Goal: Find specific page/section: Find specific page/section

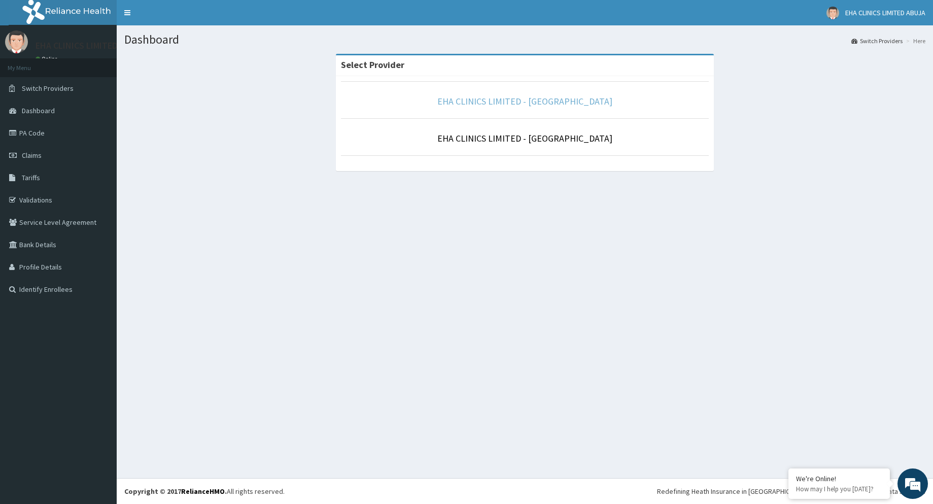
click at [539, 104] on link "EHA CLINICS LIMITED - [GEOGRAPHIC_DATA]" at bounding box center [525, 101] width 175 height 12
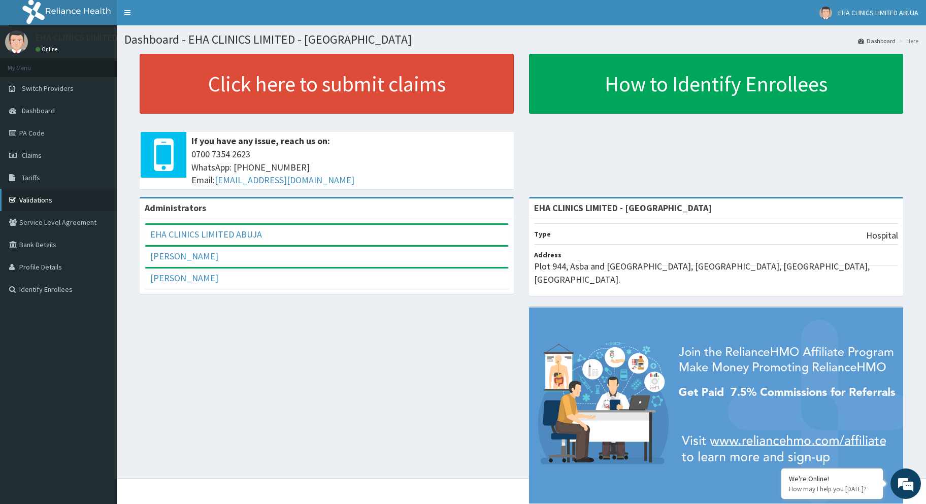
click at [50, 196] on link "Validations" at bounding box center [58, 200] width 117 height 22
